Goal: Task Accomplishment & Management: Use online tool/utility

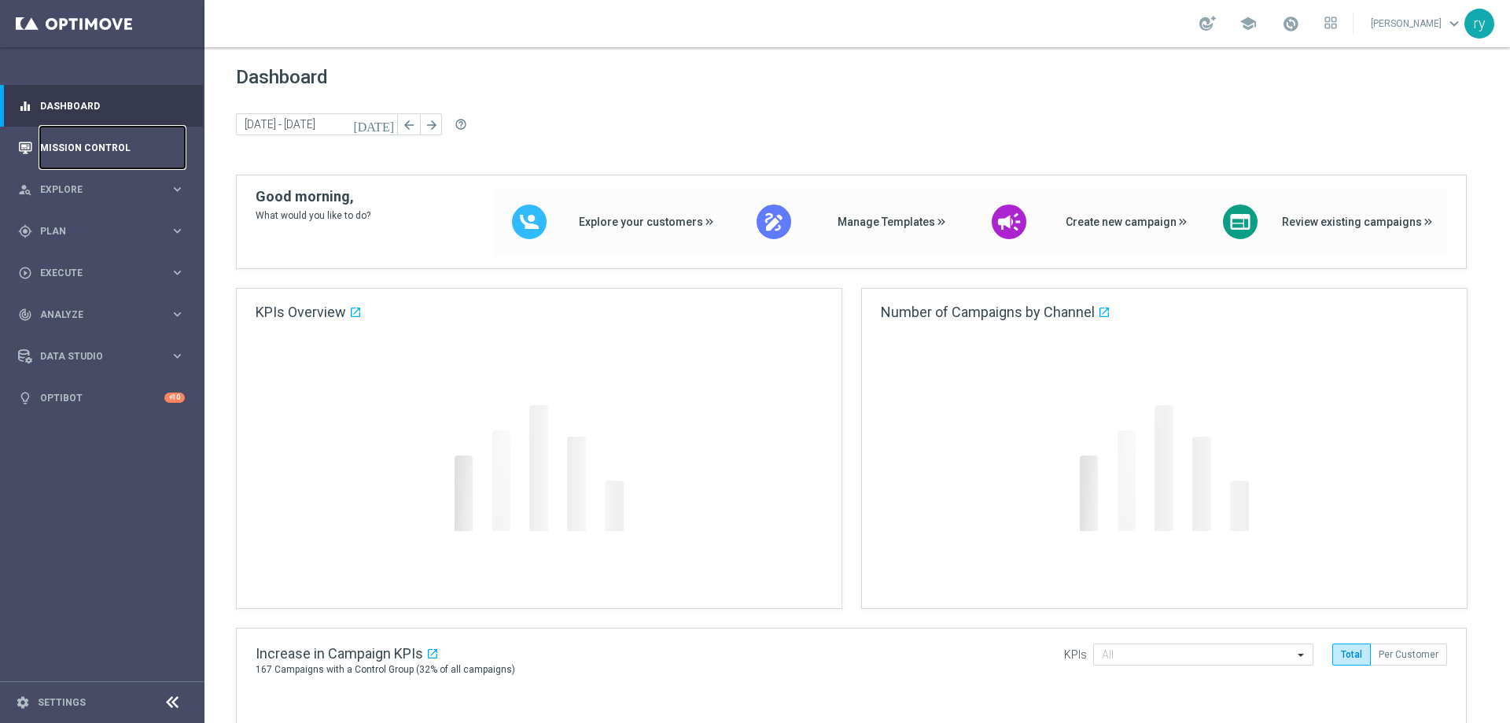
click at [71, 149] on link "Mission Control" at bounding box center [112, 148] width 145 height 42
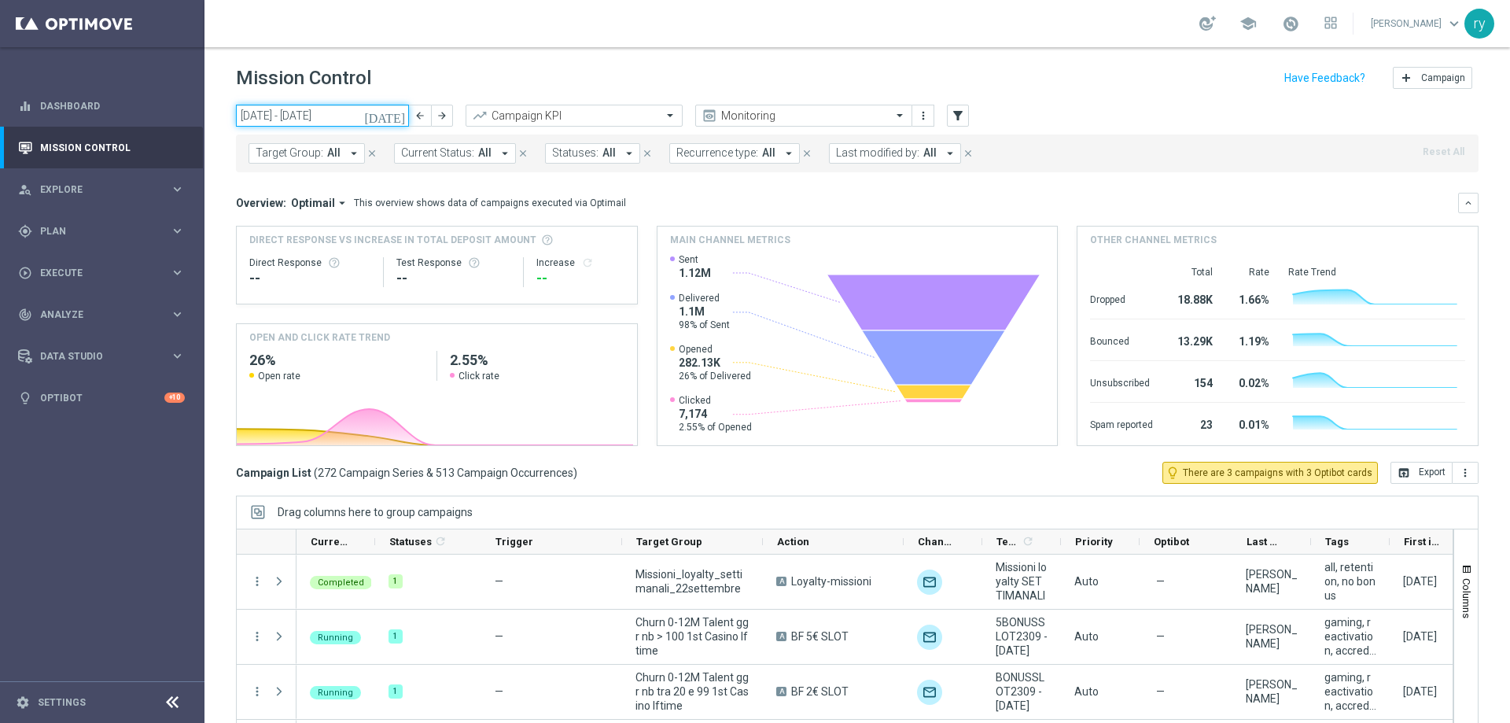
click at [337, 124] on input "22 Sep 2025 - 28 Sep 2025" at bounding box center [322, 116] width 173 height 22
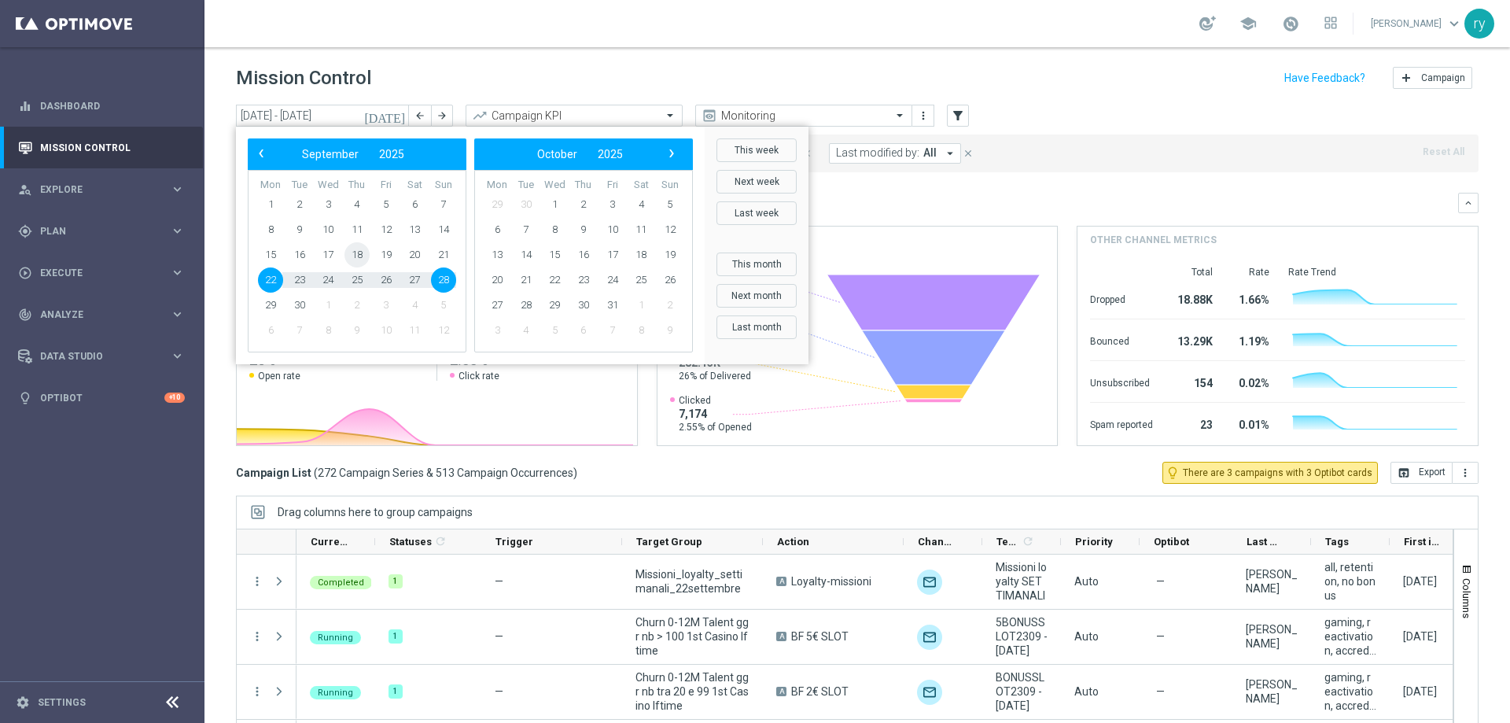
click at [359, 252] on span "18" at bounding box center [357, 254] width 25 height 25
type input "18 Sep 2025 - 18 Sep 2025"
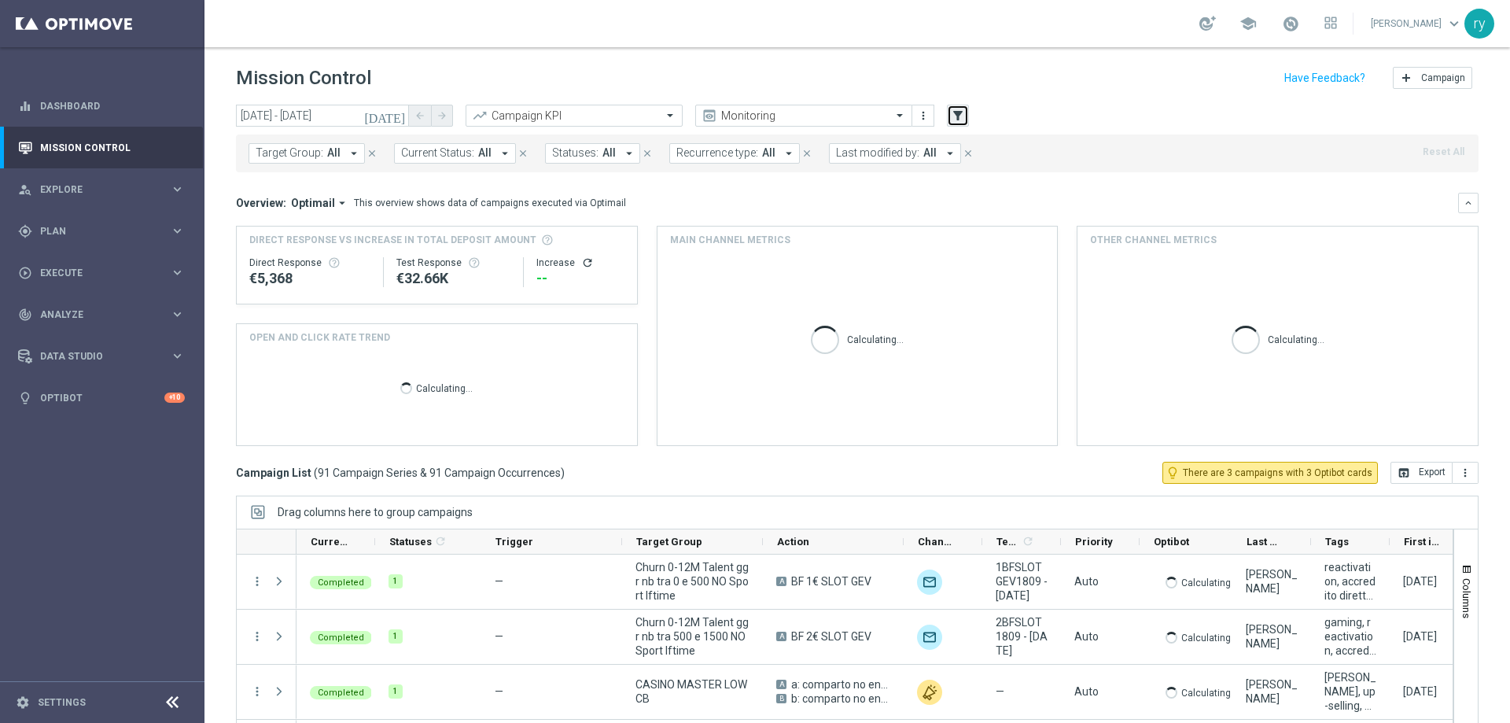
click at [959, 111] on icon "filter_alt" at bounding box center [958, 116] width 14 height 14
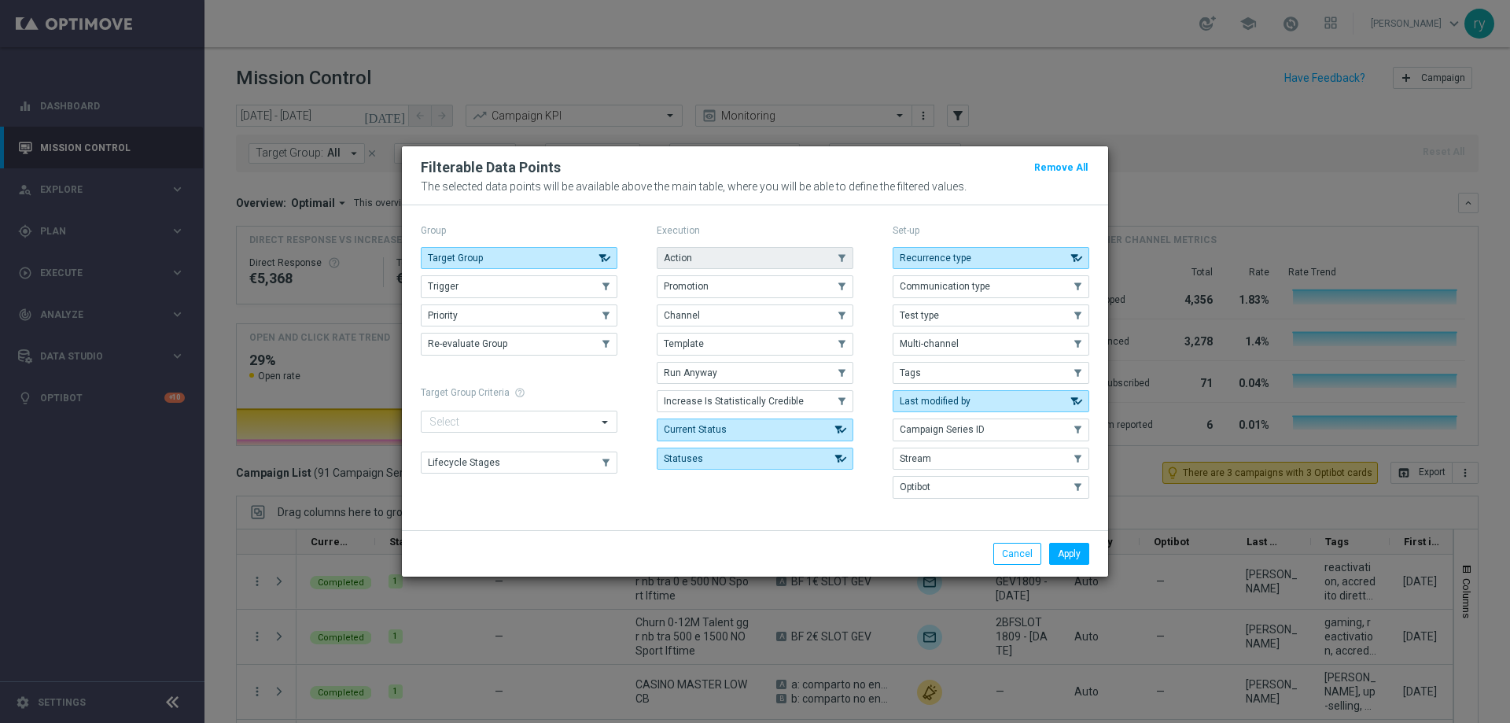
click at [786, 264] on button "Action" at bounding box center [755, 258] width 197 height 22
click at [791, 286] on button "Promotion" at bounding box center [755, 286] width 197 height 22
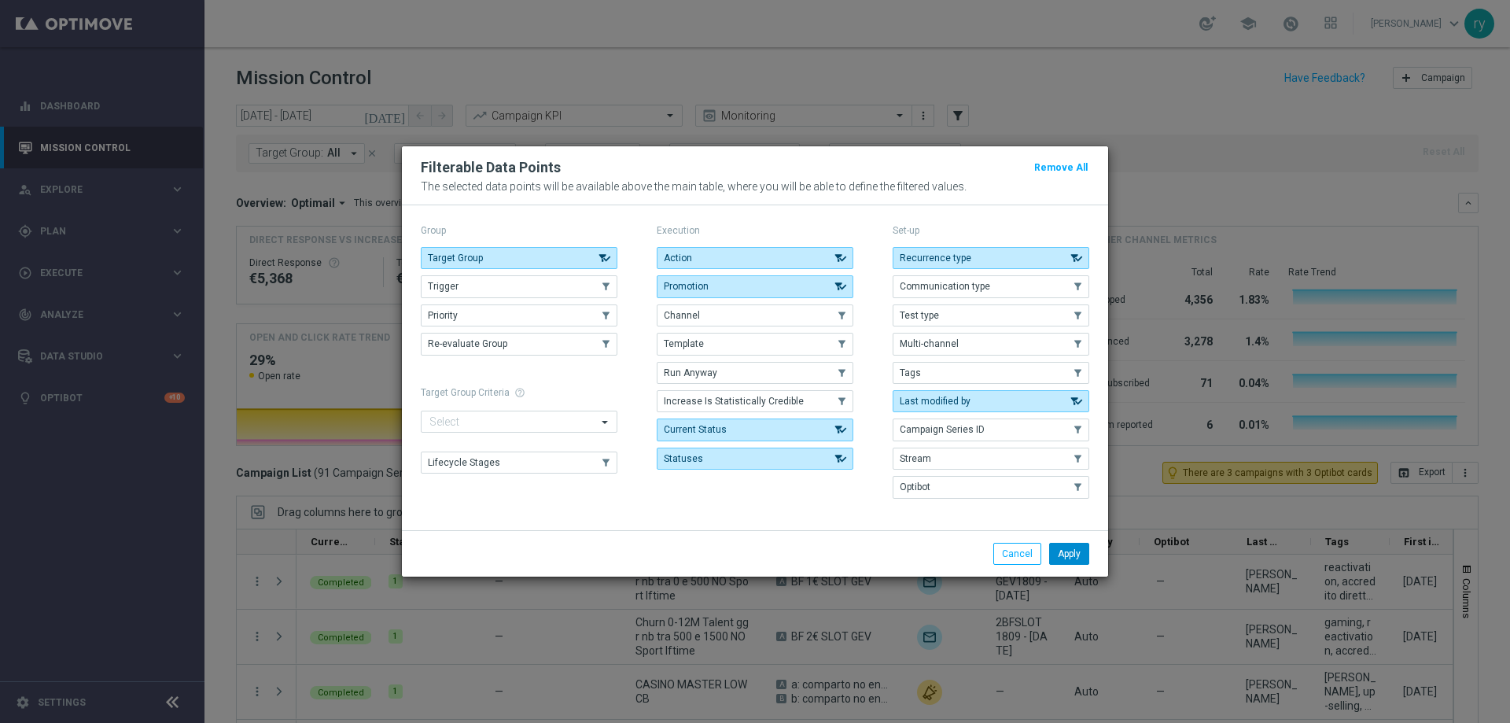
click at [1064, 547] on button "Apply" at bounding box center [1069, 554] width 40 height 22
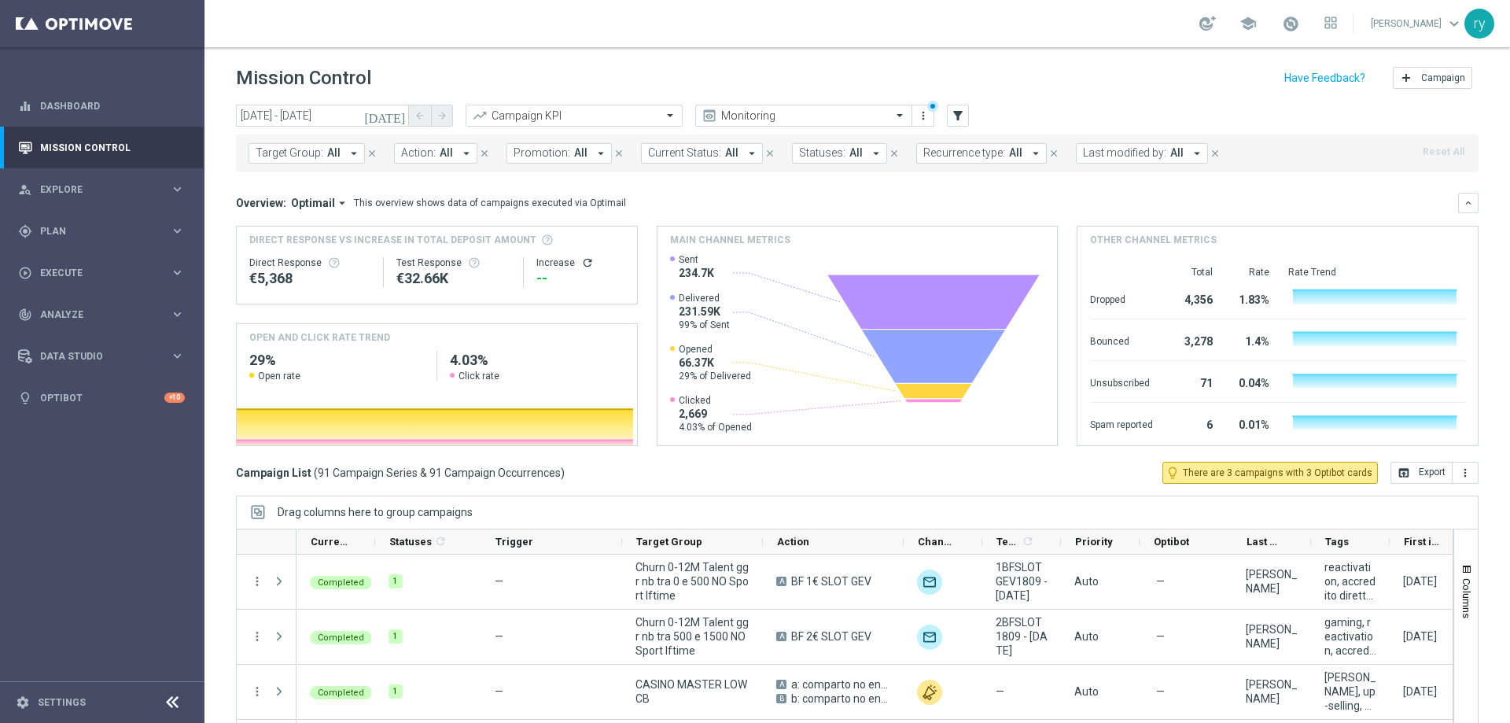
click at [1190, 152] on icon "arrow_drop_down" at bounding box center [1197, 153] width 14 height 14
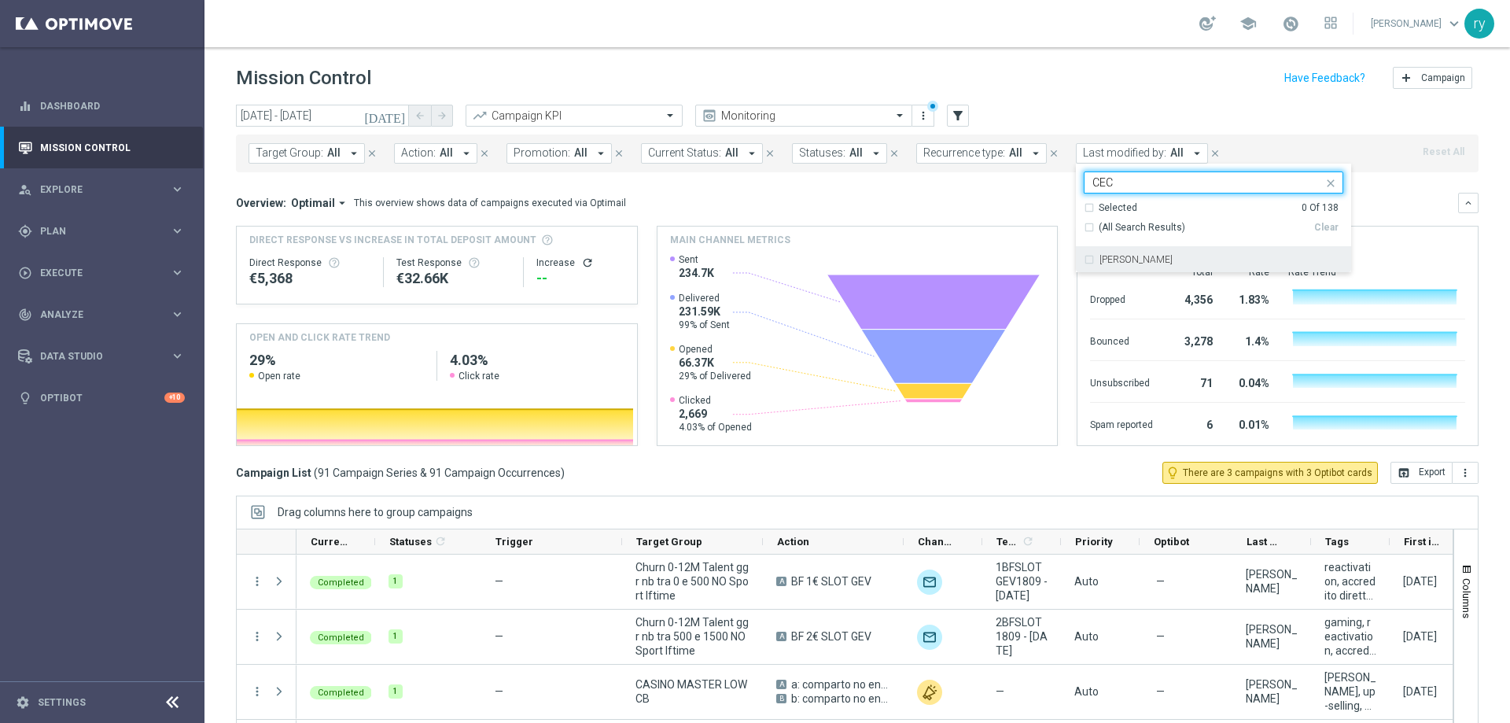
click at [1115, 255] on label "Cecilia Mascelli" at bounding box center [1136, 259] width 73 height 9
type input "CEC"
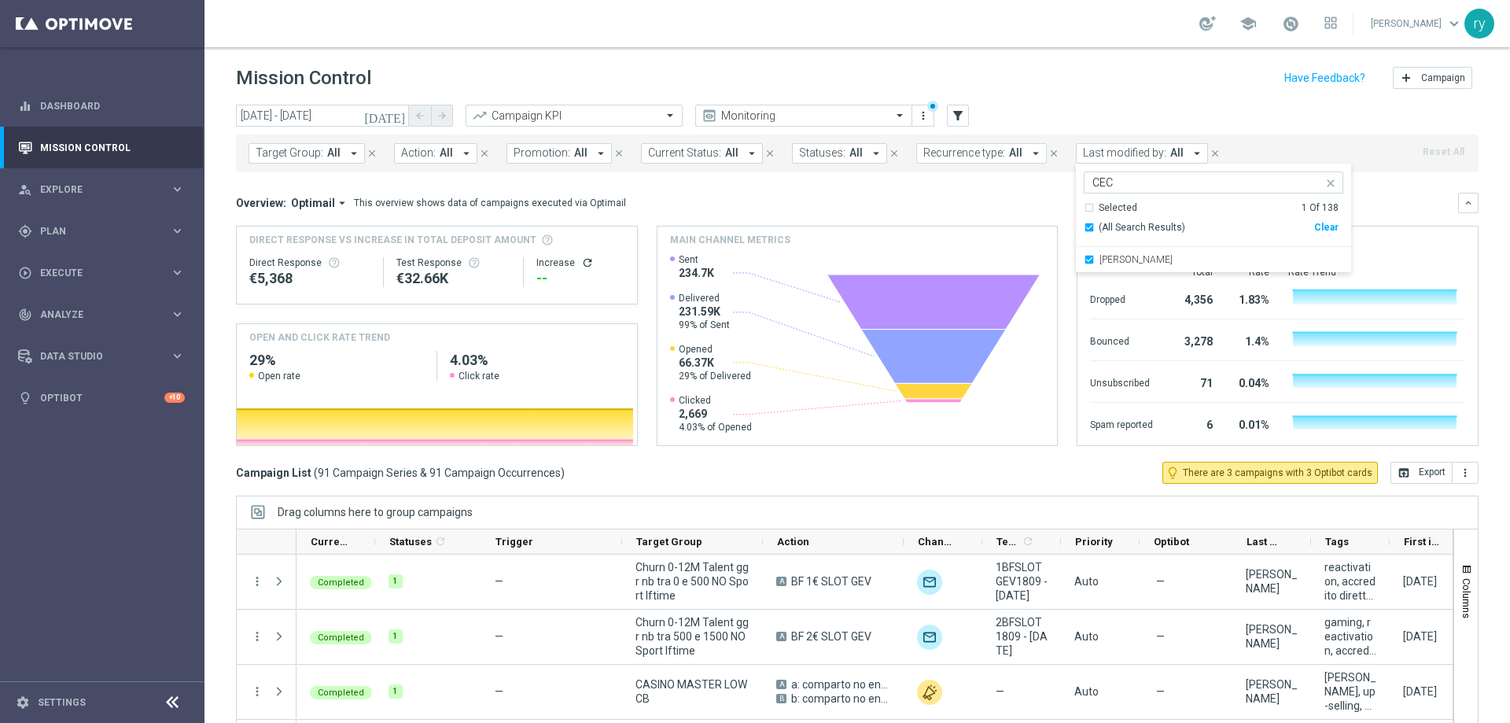
click at [1024, 196] on div "Overview: Optimail arrow_drop_down This overview shows data of campaigns execut…" at bounding box center [847, 203] width 1222 height 14
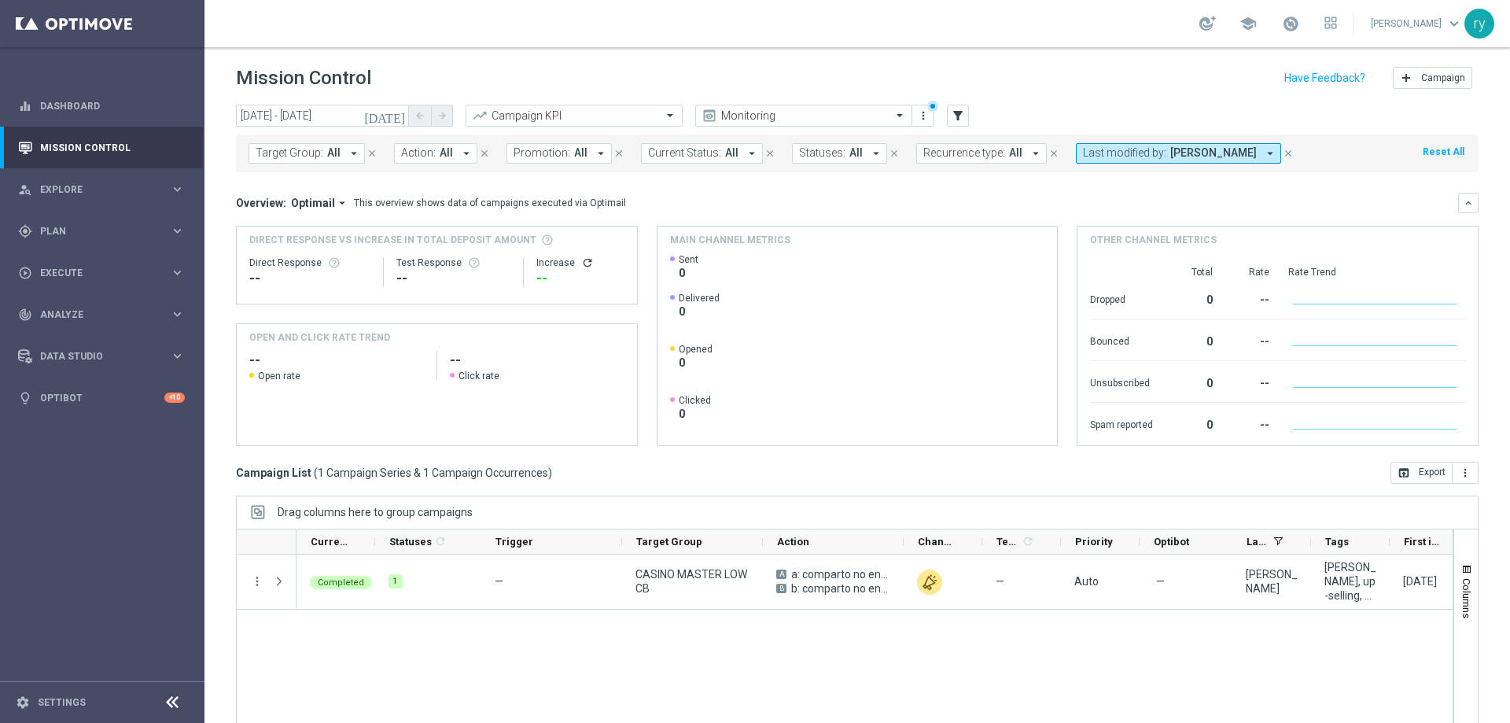
scroll to position [64, 0]
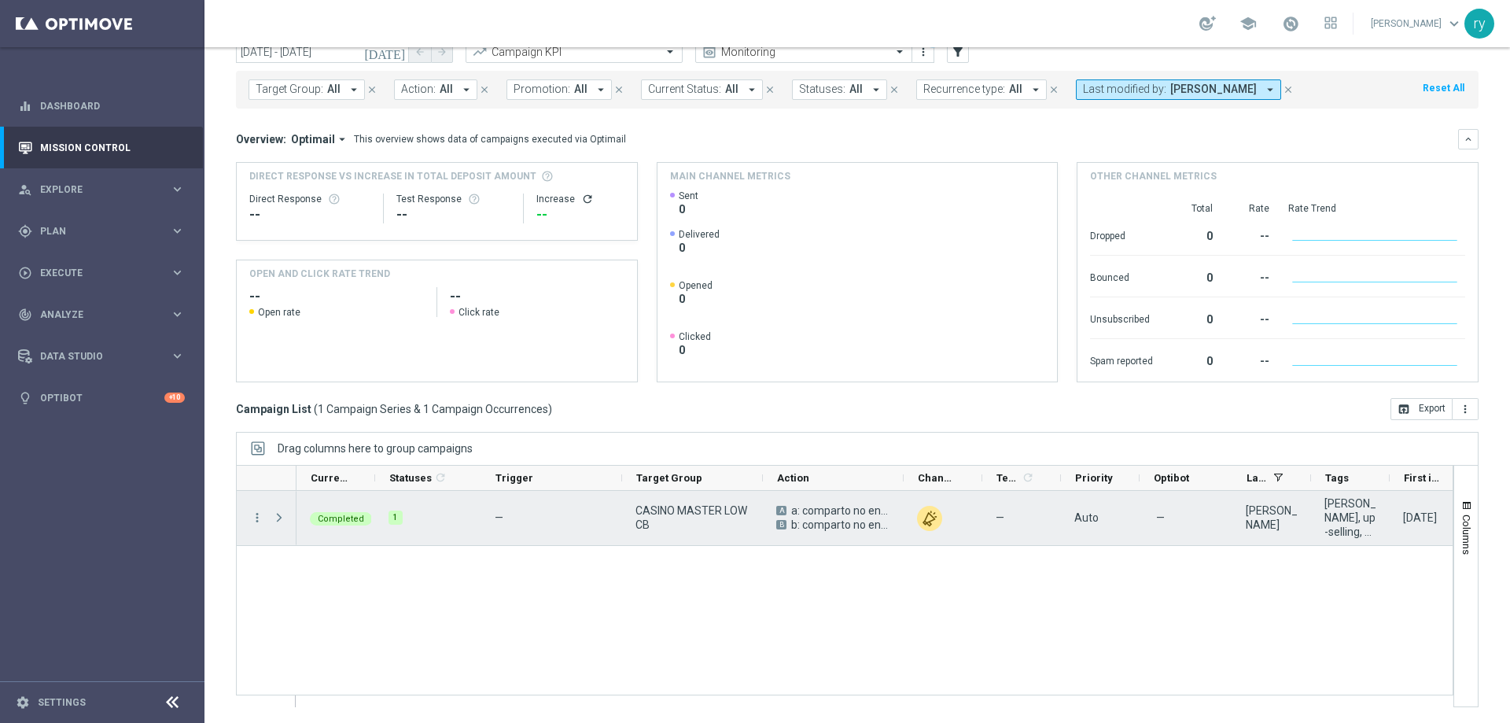
click at [253, 525] on menu-column "more_vert" at bounding box center [257, 518] width 14 height 15
click at [255, 518] on icon "more_vert" at bounding box center [257, 518] width 14 height 14
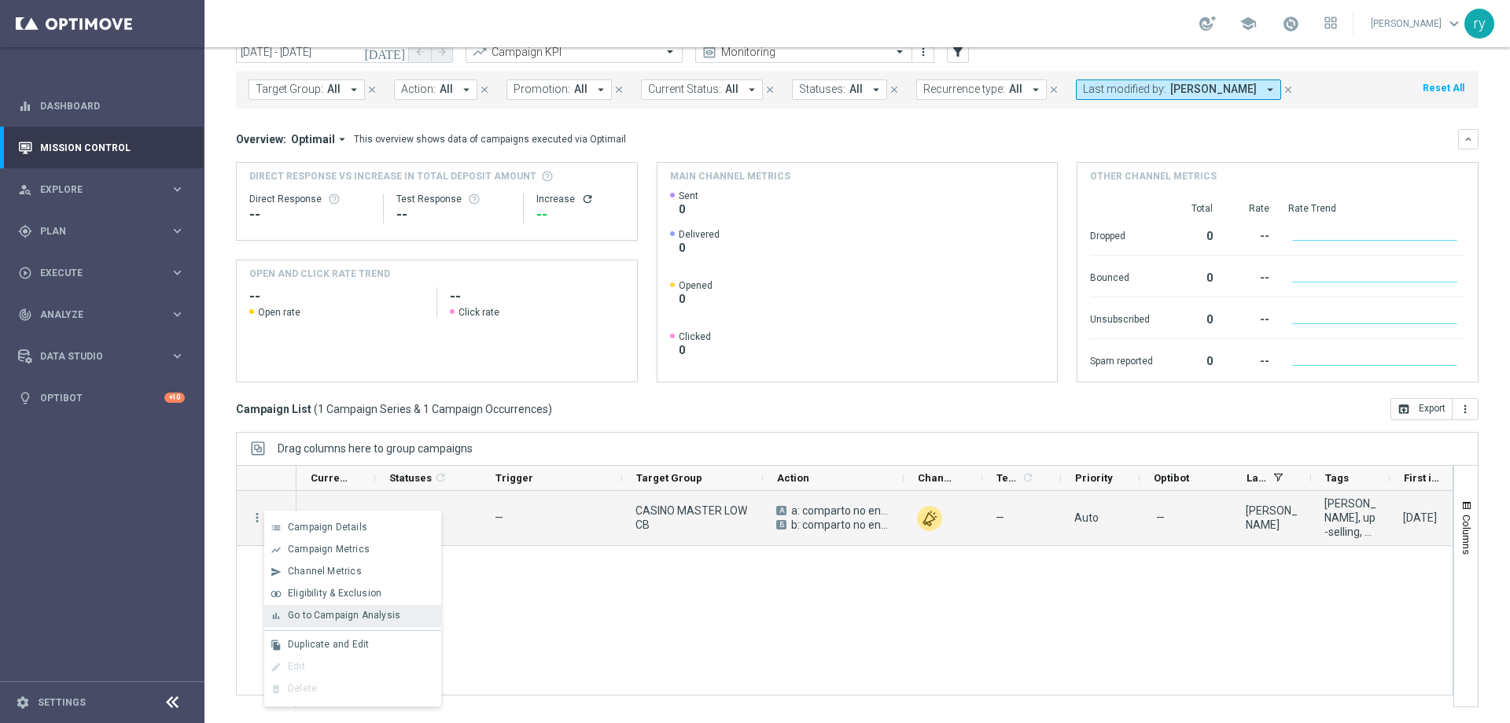
click at [323, 624] on div "bar_chart Go to Campaign Analysis" at bounding box center [352, 616] width 177 height 22
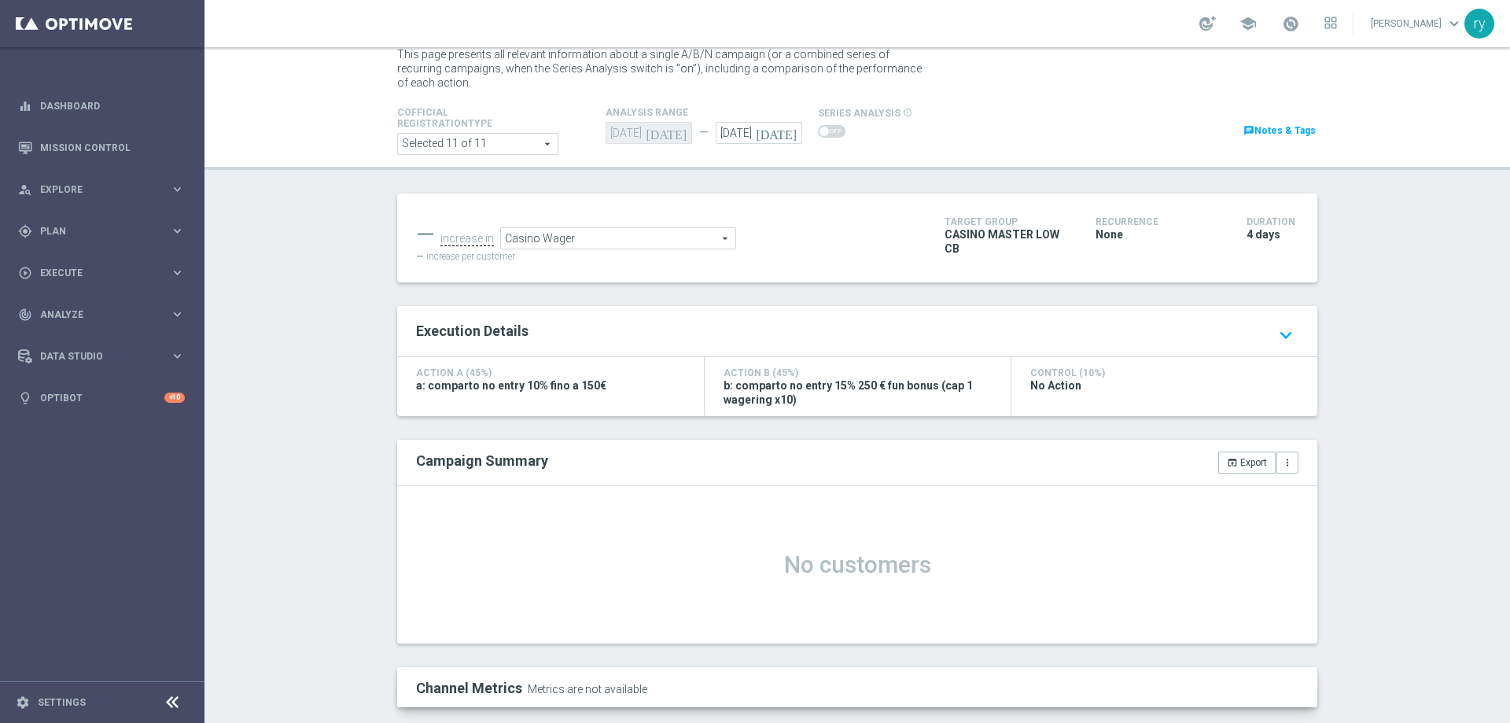
scroll to position [68, 0]
